Goal: Navigation & Orientation: Find specific page/section

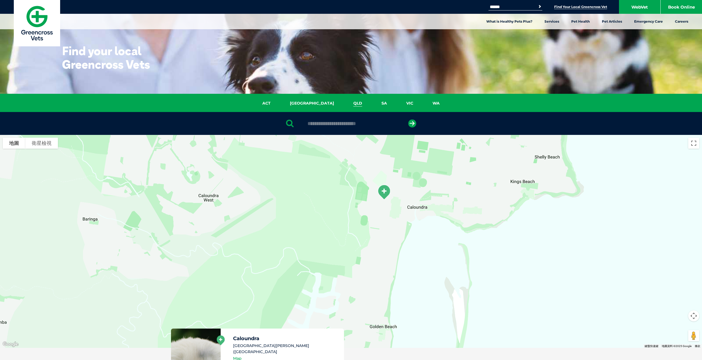
click at [344, 102] on link "QLD" at bounding box center [358, 103] width 28 height 6
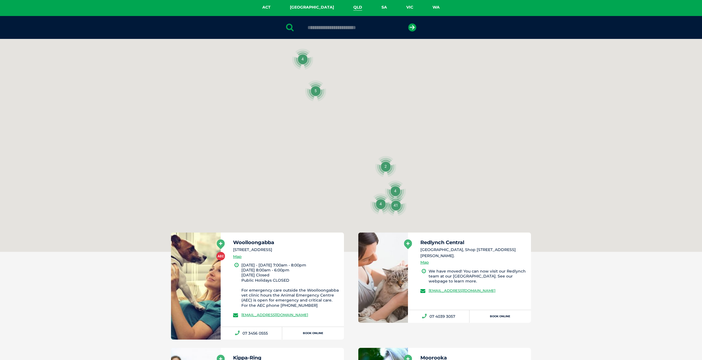
scroll to position [127, 0]
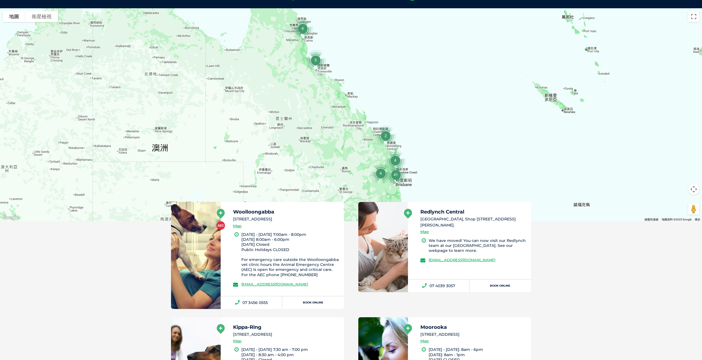
click at [429, 169] on div at bounding box center [351, 114] width 702 height 213
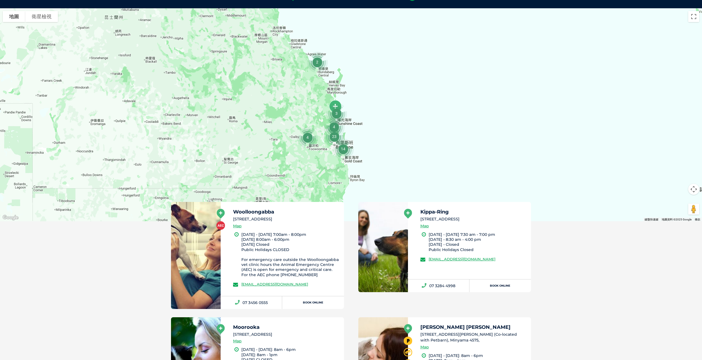
drag, startPoint x: 429, startPoint y: 169, endPoint x: 403, endPoint y: 118, distance: 57.4
click at [403, 118] on div at bounding box center [351, 114] width 702 height 213
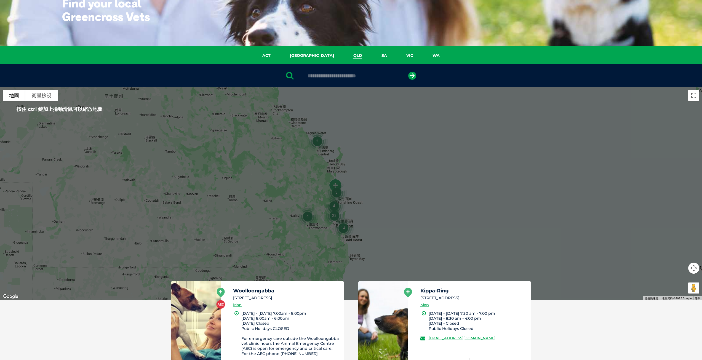
scroll to position [44, 0]
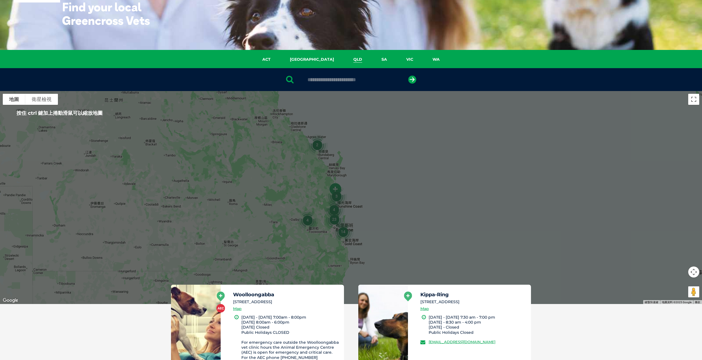
click at [344, 58] on link "QLD" at bounding box center [358, 59] width 28 height 6
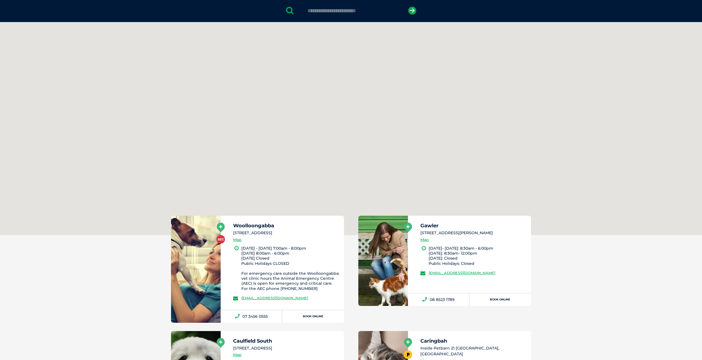
scroll to position [127, 0]
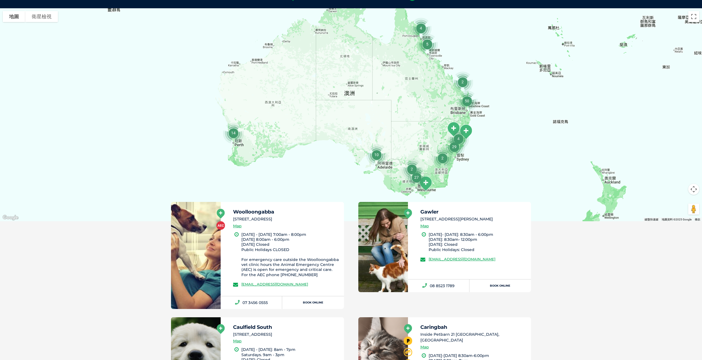
click at [496, 105] on div at bounding box center [351, 114] width 702 height 213
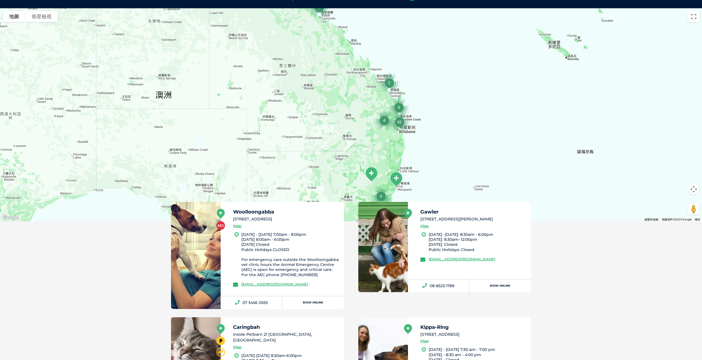
drag, startPoint x: 474, startPoint y: 107, endPoint x: 433, endPoint y: 122, distance: 43.9
click at [433, 122] on div at bounding box center [351, 114] width 702 height 213
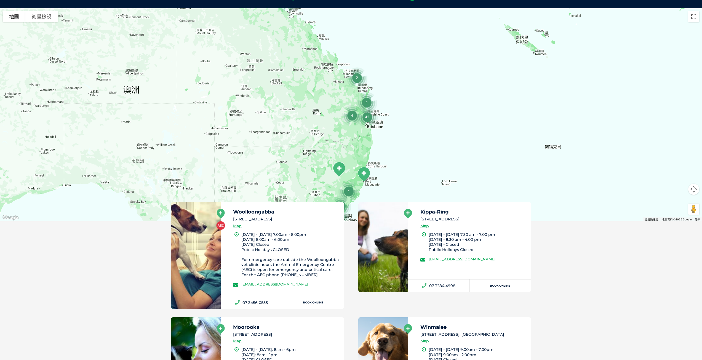
drag, startPoint x: 445, startPoint y: 109, endPoint x: 415, endPoint y: 105, distance: 30.6
click at [415, 105] on div at bounding box center [351, 114] width 702 height 213
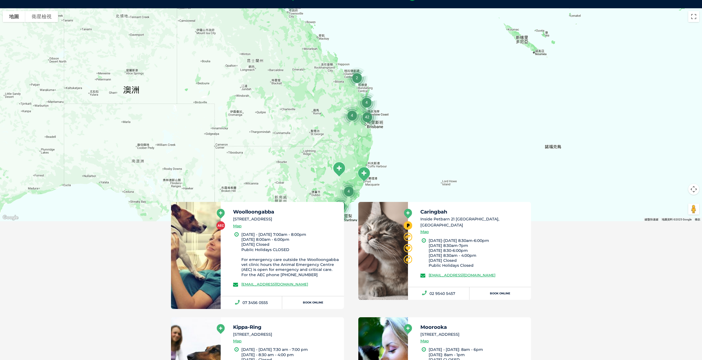
click at [412, 126] on div at bounding box center [351, 114] width 702 height 213
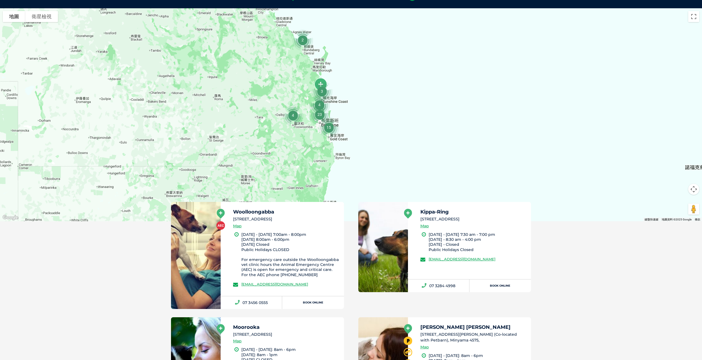
click at [319, 105] on img "23" at bounding box center [319, 114] width 25 height 25
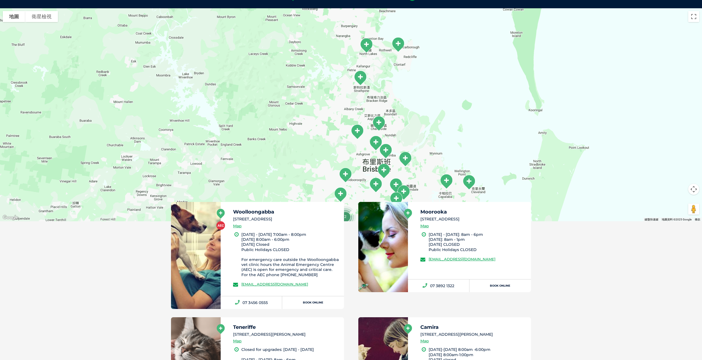
drag, startPoint x: 455, startPoint y: 59, endPoint x: 474, endPoint y: 148, distance: 91.6
click at [474, 148] on div "若要瀏覽，請按箭頭鍵。" at bounding box center [351, 114] width 702 height 213
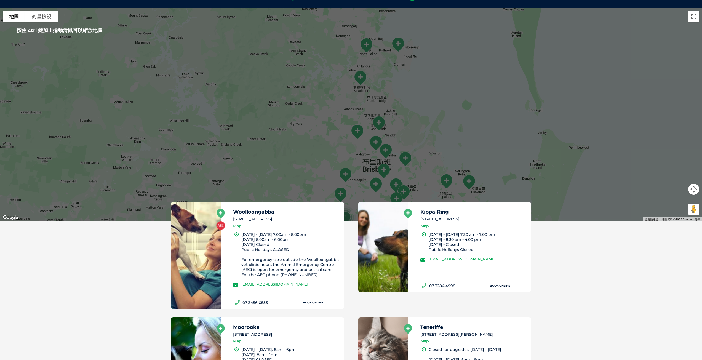
scroll to position [99, 0]
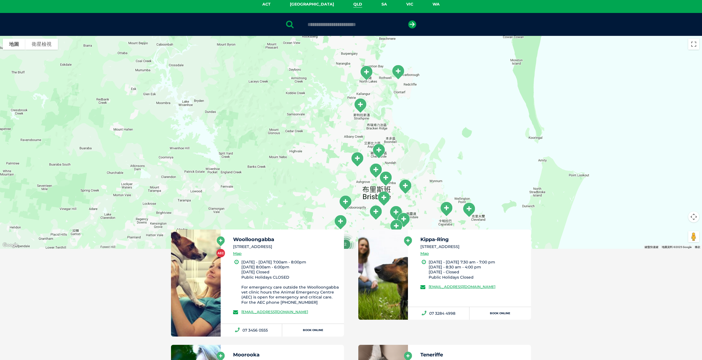
click at [344, 5] on link "QLD" at bounding box center [358, 4] width 28 height 6
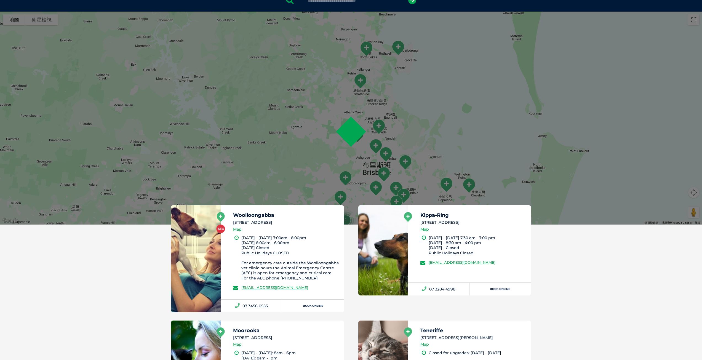
scroll to position [127, 0]
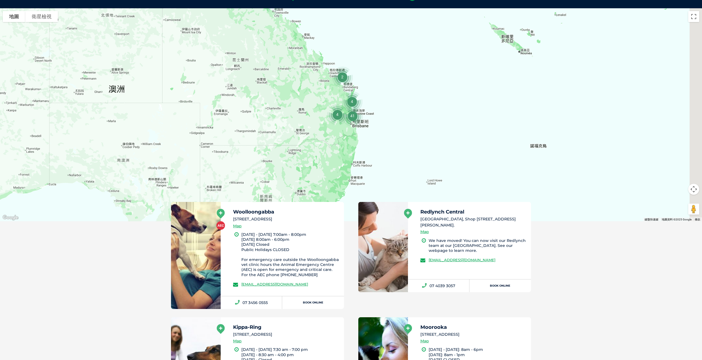
drag, startPoint x: 421, startPoint y: 165, endPoint x: 373, endPoint y: 100, distance: 81.1
click at [373, 100] on div at bounding box center [351, 114] width 702 height 213
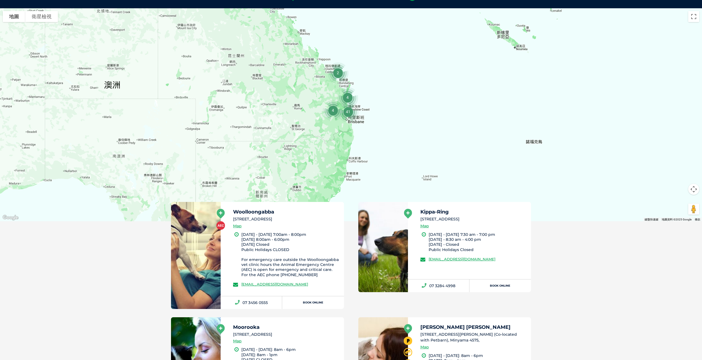
click at [394, 120] on div at bounding box center [351, 114] width 702 height 213
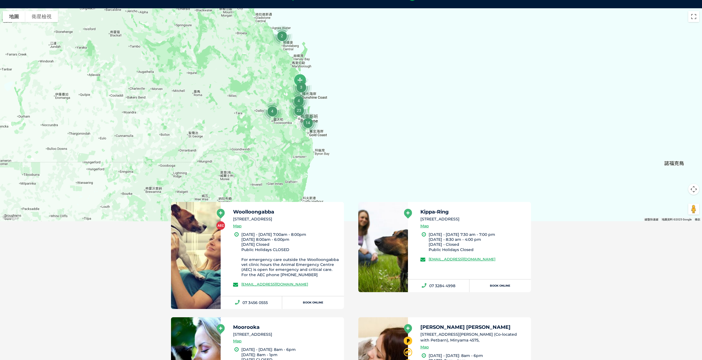
click at [341, 118] on div at bounding box center [351, 114] width 702 height 213
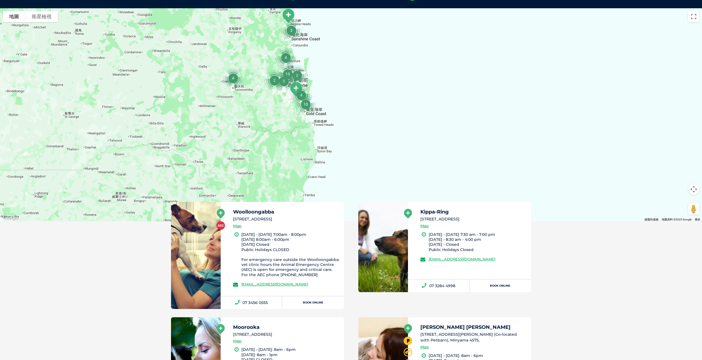
drag, startPoint x: 330, startPoint y: 116, endPoint x: 360, endPoint y: 79, distance: 48.1
click at [360, 79] on div at bounding box center [351, 114] width 702 height 213
click at [352, 91] on div at bounding box center [351, 114] width 702 height 213
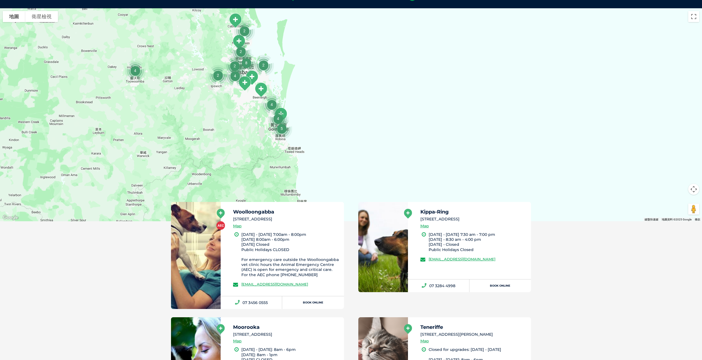
drag, startPoint x: 319, startPoint y: 108, endPoint x: 342, endPoint y: 102, distance: 24.0
click at [342, 102] on div at bounding box center [351, 114] width 702 height 213
click at [241, 51] on img "8" at bounding box center [246, 62] width 25 height 25
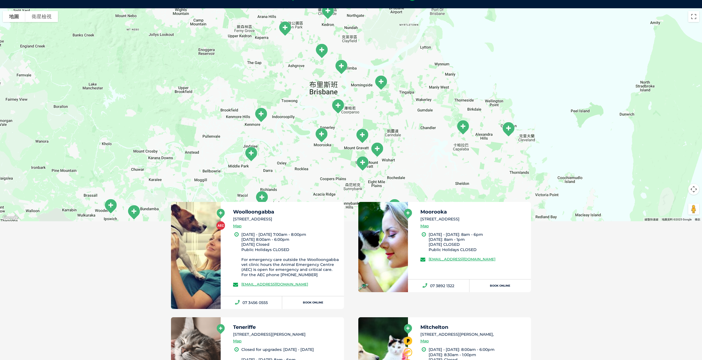
click at [328, 13] on img "Kedron" at bounding box center [328, 12] width 18 height 20
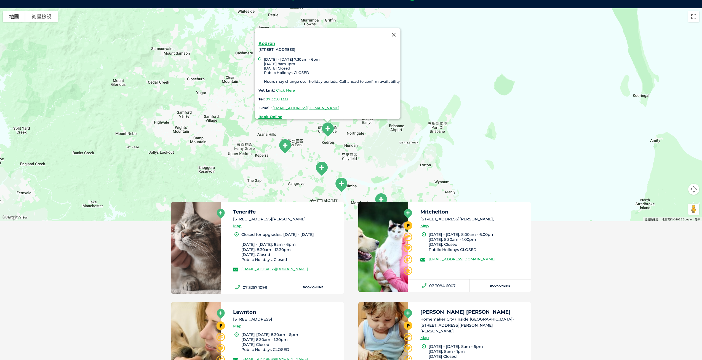
click at [281, 145] on img "Mitchelton" at bounding box center [285, 147] width 18 height 20
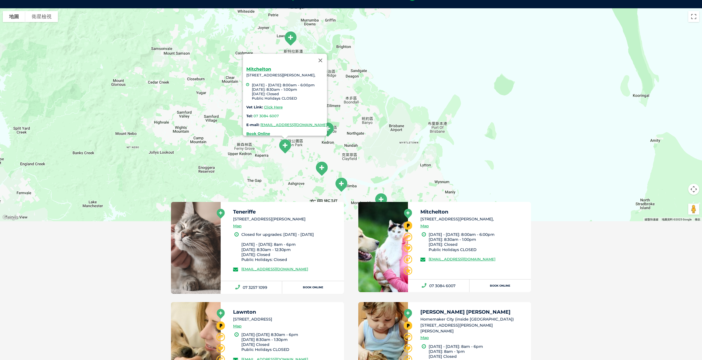
click at [320, 165] on img "Windsor" at bounding box center [322, 169] width 18 height 20
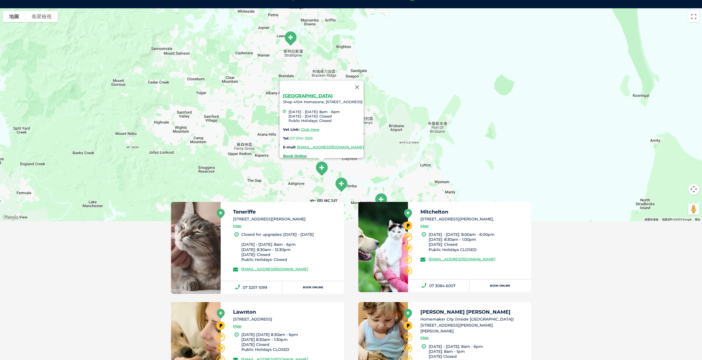
click at [340, 178] on img "Teneriffe" at bounding box center [341, 185] width 18 height 20
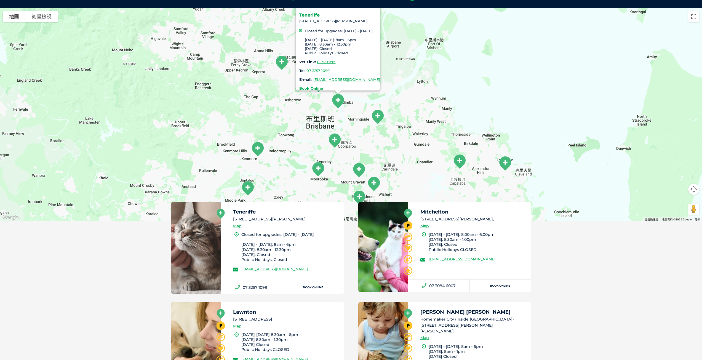
drag, startPoint x: 451, startPoint y: 155, endPoint x: 447, endPoint y: 71, distance: 84.3
click at [447, 71] on div "Teneriffe [STREET_ADDRESS][PERSON_NAME] Closed for upgrades: [DATE] - [DATE] [D…" at bounding box center [351, 114] width 702 height 213
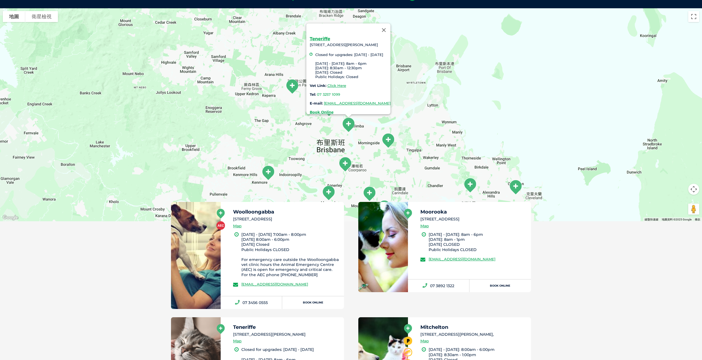
drag, startPoint x: 216, startPoint y: 78, endPoint x: 229, endPoint y: 104, distance: 28.5
click at [227, 104] on div "Teneriffe [STREET_ADDRESS][PERSON_NAME] Closed for upgrades: [DATE] - [DATE] [D…" at bounding box center [351, 114] width 702 height 213
